Goal: Navigation & Orientation: Understand site structure

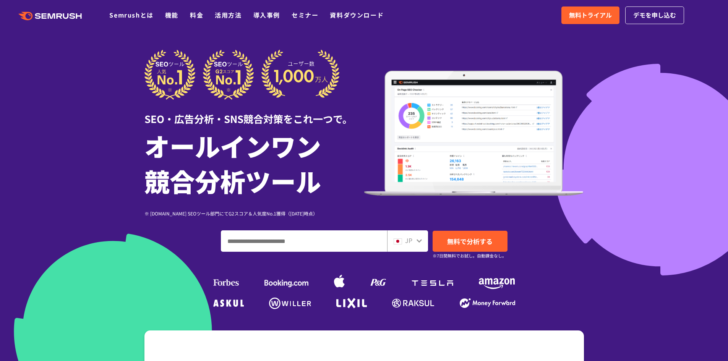
click at [417, 241] on icon at bounding box center [419, 240] width 5 height 3
click at [418, 241] on icon at bounding box center [419, 240] width 5 height 3
click at [414, 242] on div "JP" at bounding box center [406, 241] width 24 height 10
click at [404, 241] on div "JP" at bounding box center [406, 241] width 24 height 10
click at [418, 242] on icon at bounding box center [419, 241] width 6 height 6
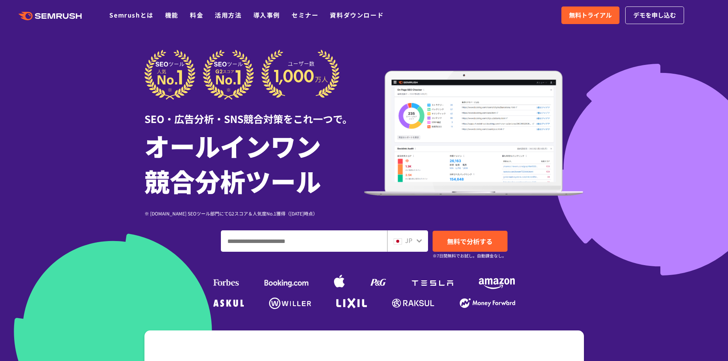
click at [412, 241] on span "JP" at bounding box center [408, 240] width 7 height 9
click at [415, 243] on div "JP" at bounding box center [406, 241] width 24 height 10
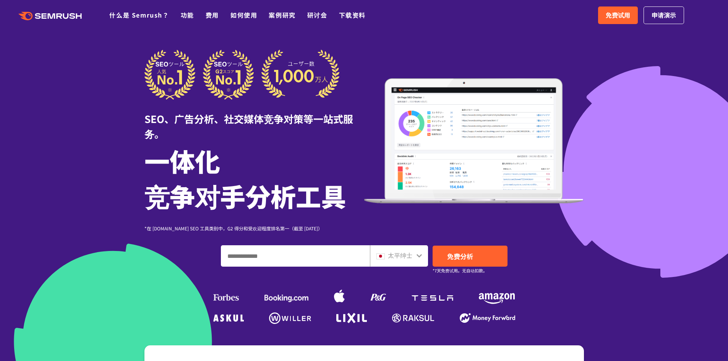
click at [418, 255] on icon at bounding box center [419, 255] width 5 height 3
click at [414, 256] on div "太平绅士" at bounding box center [397, 256] width 42 height 10
